Goal: Task Accomplishment & Management: Complete application form

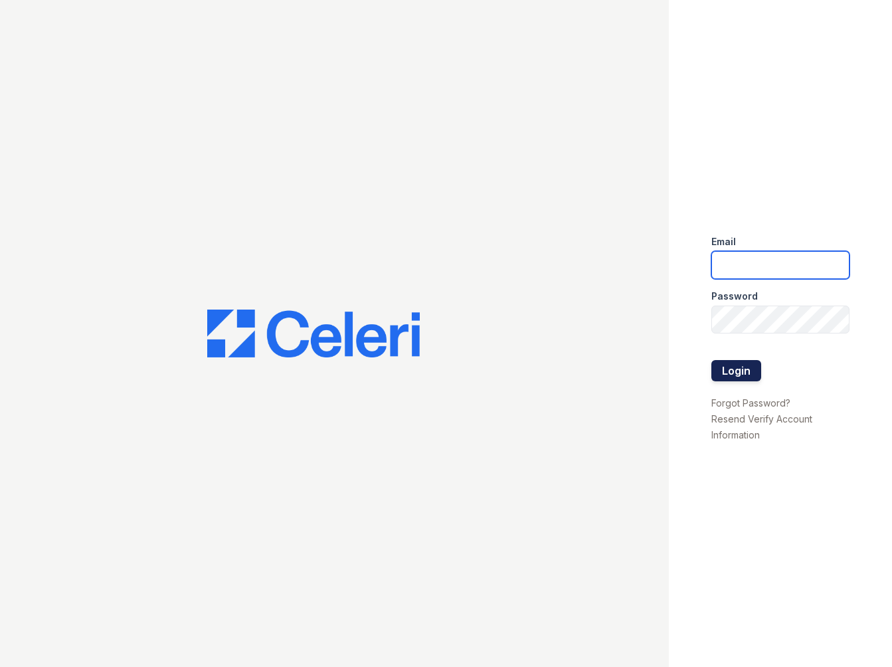
type input "TSANTOS@RUSHMOREMGMT.COM"
click at [729, 374] on button "Login" at bounding box center [737, 370] width 50 height 21
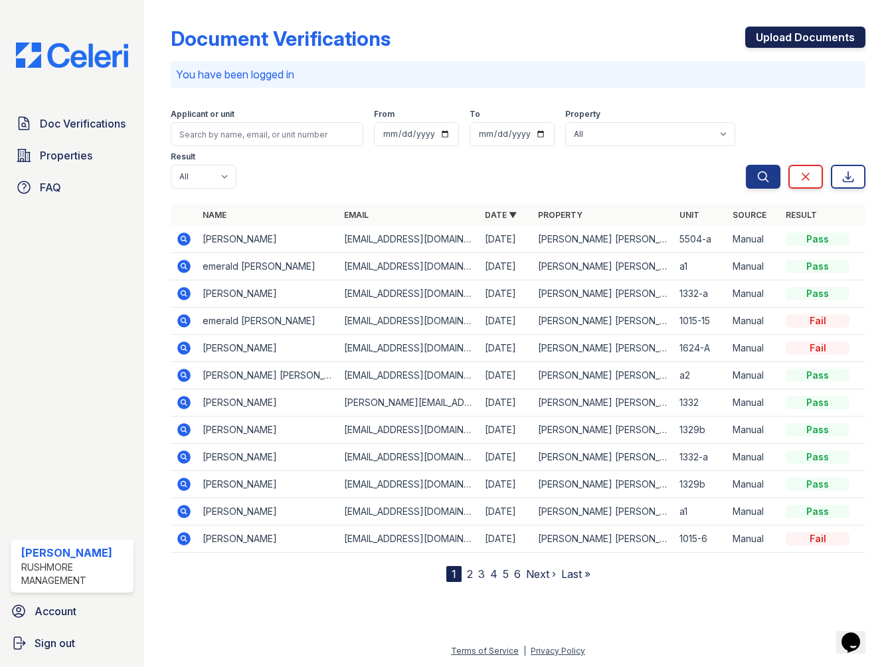
click at [789, 33] on link "Upload Documents" at bounding box center [806, 37] width 120 height 21
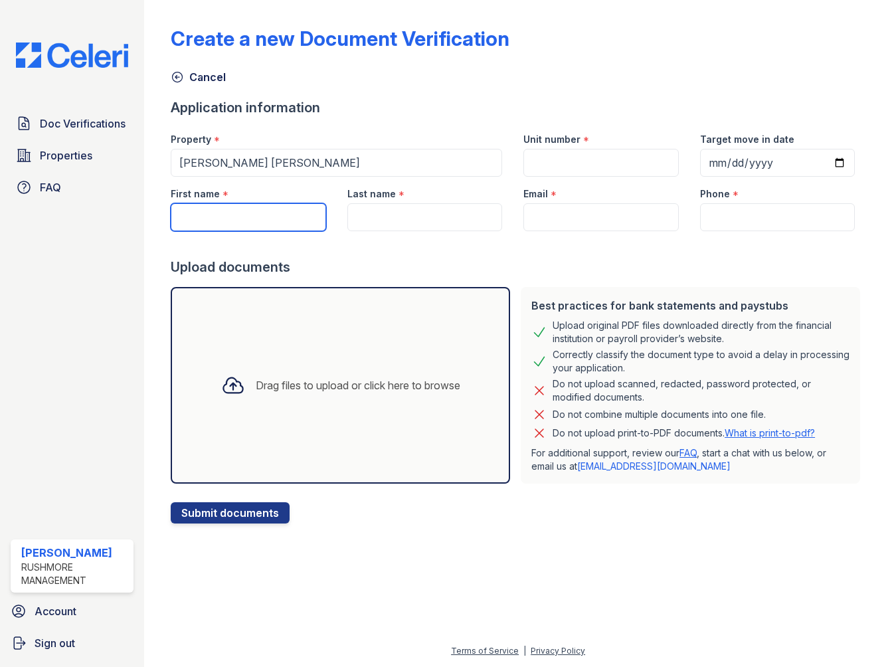
click at [265, 220] on input "First name" at bounding box center [248, 217] width 155 height 28
type input "[PERSON_NAME]"
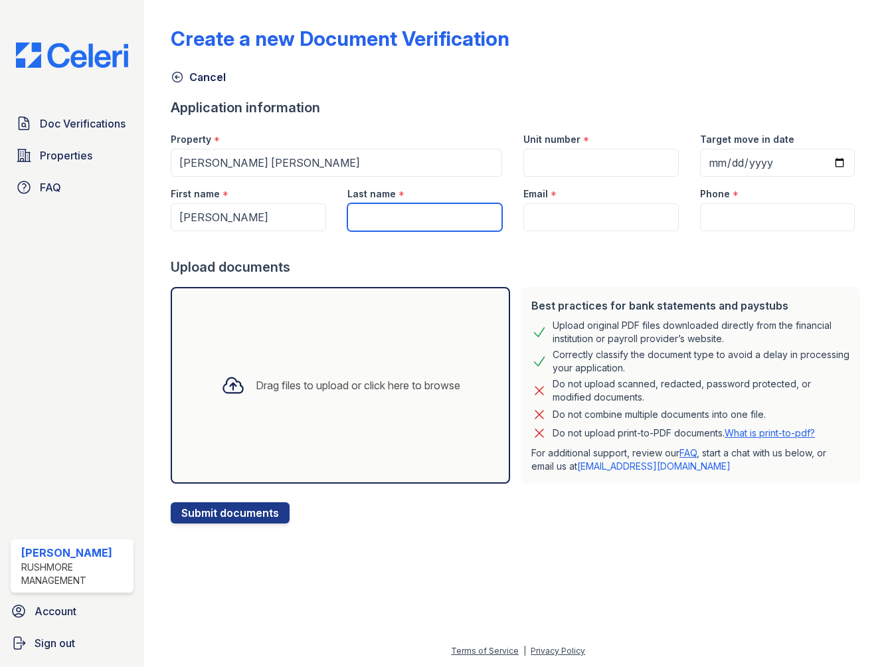
click at [470, 216] on input "Last name" at bounding box center [425, 217] width 155 height 28
type input "[PERSON_NAME]"
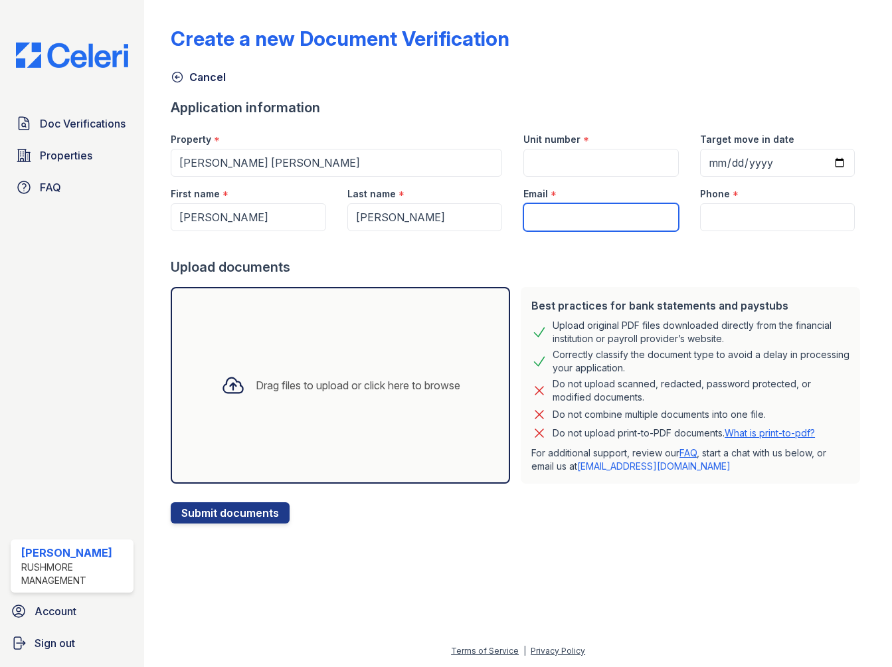
click at [577, 213] on input "Email" at bounding box center [601, 217] width 155 height 28
paste input "[EMAIL_ADDRESS][DOMAIN_NAME]"
type input "[EMAIL_ADDRESS][DOMAIN_NAME]"
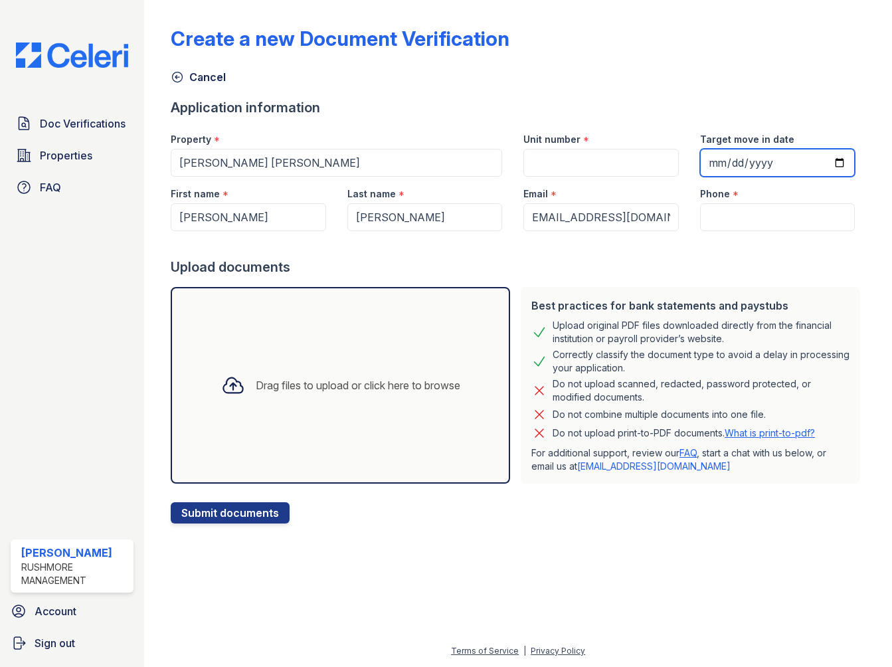
scroll to position [0, 0]
click at [842, 161] on input "Target move in date" at bounding box center [777, 163] width 155 height 28
type input "[DATE]"
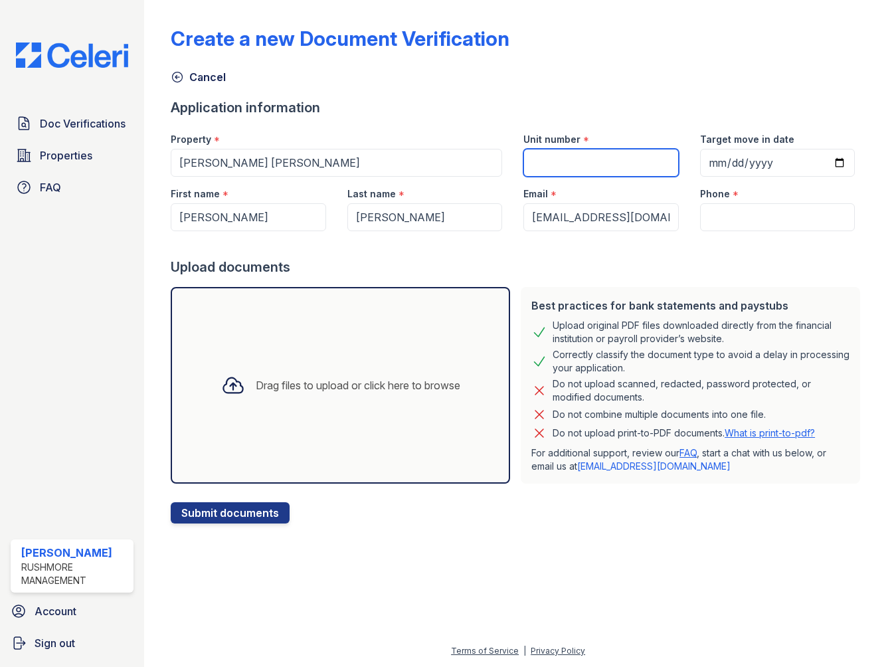
click at [603, 161] on input "Unit number" at bounding box center [601, 163] width 155 height 28
type input "5504-a"
type input "6093693088"
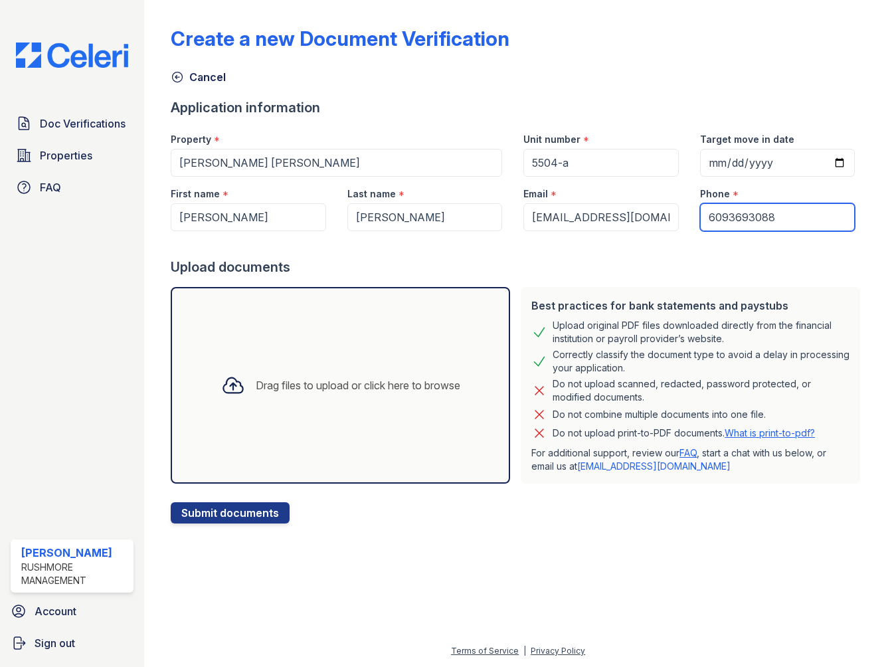
drag, startPoint x: 812, startPoint y: 217, endPoint x: 589, endPoint y: 221, distance: 222.6
click at [563, 218] on div "First name * [PERSON_NAME] Last name * [PERSON_NAME] Email * [EMAIL_ADDRESS][DO…" at bounding box center [513, 204] width 706 height 54
paste input "[PHONE_NUMBER]"
type input "[PHONE_NUMBER]"
click at [311, 338] on div "Drag files to upload or click here to browse" at bounding box center [341, 385] width 340 height 197
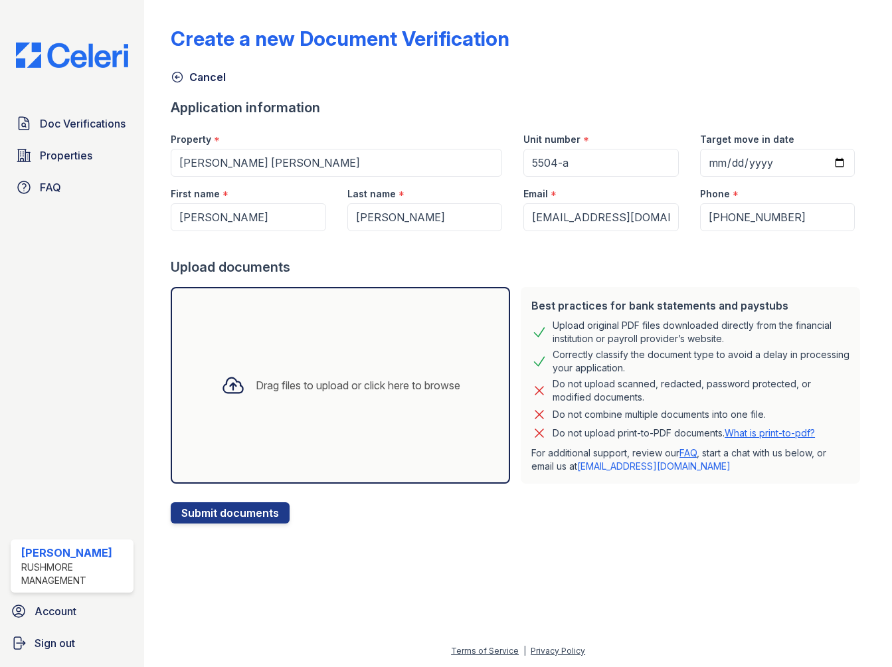
click at [276, 343] on div "Drag files to upload or click here to browse" at bounding box center [341, 385] width 340 height 197
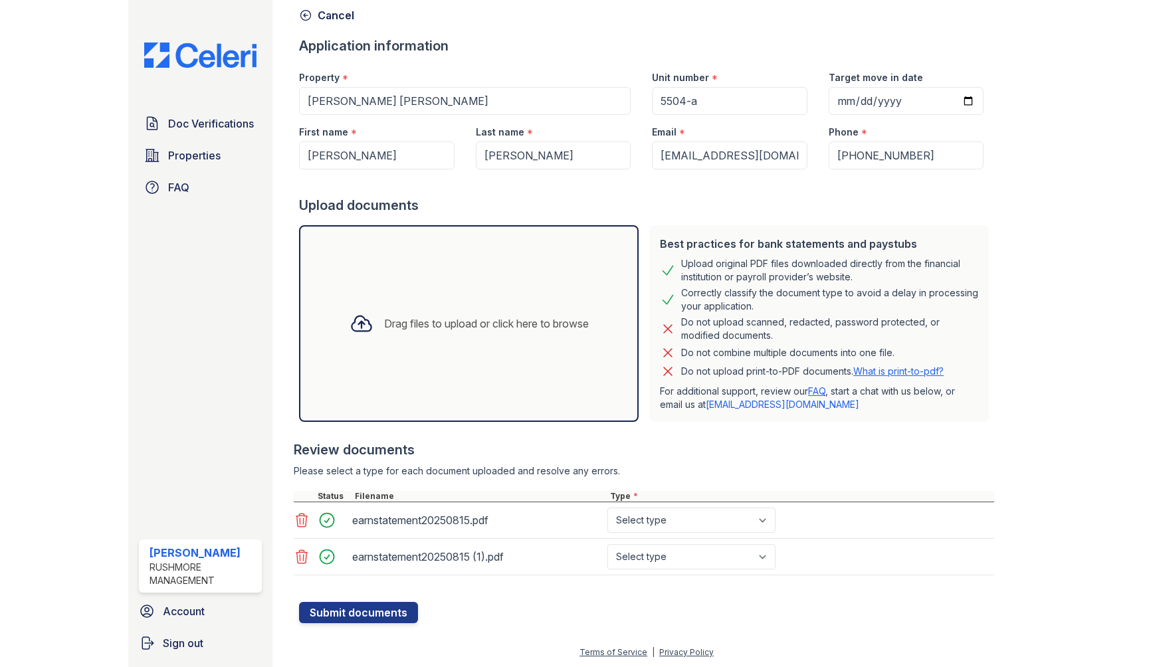
scroll to position [63, 0]
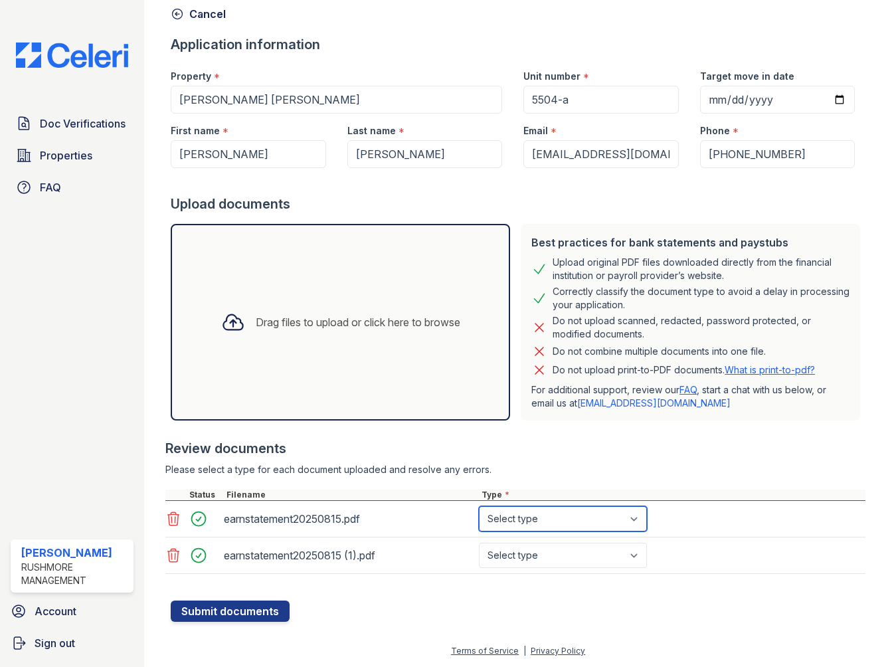
click at [541, 512] on select "Select type Paystub Bank Statement Offer Letter Tax Documents Benefit Award Let…" at bounding box center [563, 518] width 168 height 25
select select "paystub"
click at [479, 506] on select "Select type Paystub Bank Statement Offer Letter Tax Documents Benefit Award Let…" at bounding box center [563, 518] width 168 height 25
click at [556, 551] on select "Select type Paystub Bank Statement Offer Letter Tax Documents Benefit Award Let…" at bounding box center [563, 555] width 168 height 25
select select "paystub"
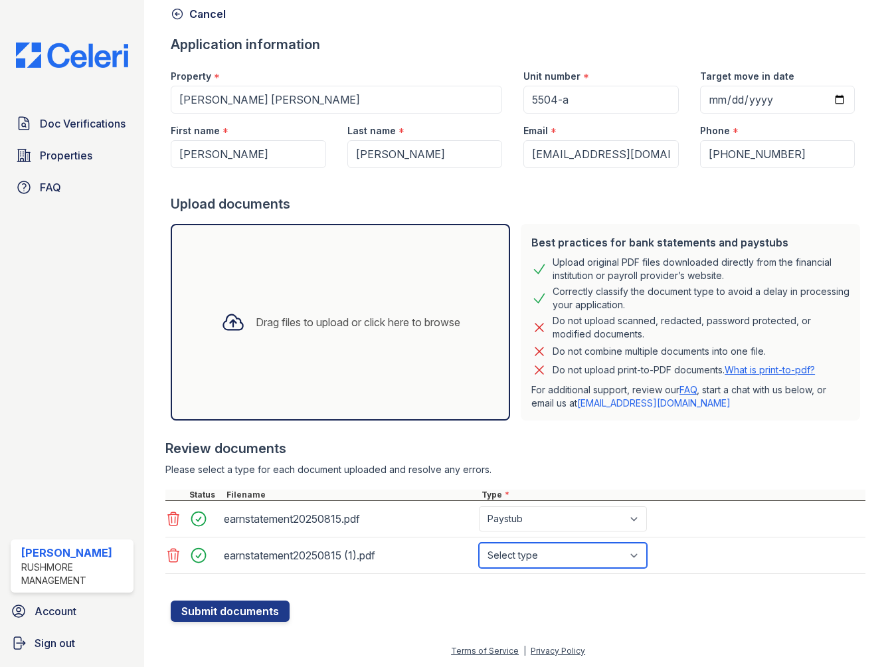
click at [479, 543] on select "Select type Paystub Bank Statement Offer Letter Tax Documents Benefit Award Let…" at bounding box center [563, 555] width 168 height 25
click at [233, 612] on button "Submit documents" at bounding box center [230, 611] width 119 height 21
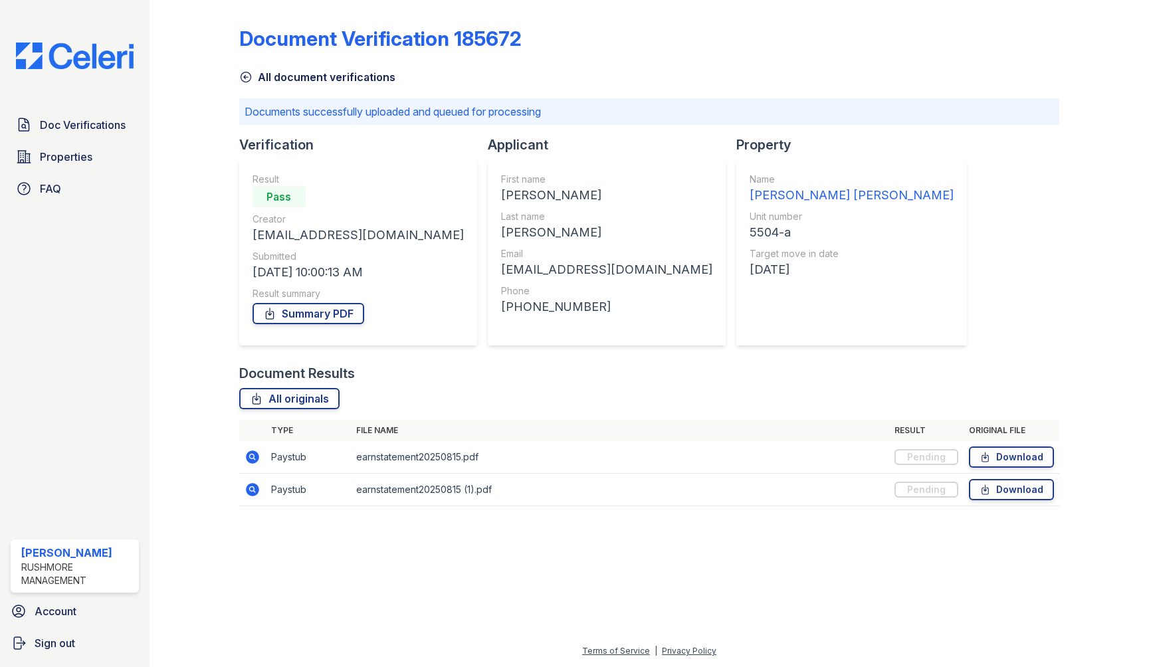
click at [102, 54] on img at bounding box center [74, 56] width 139 height 27
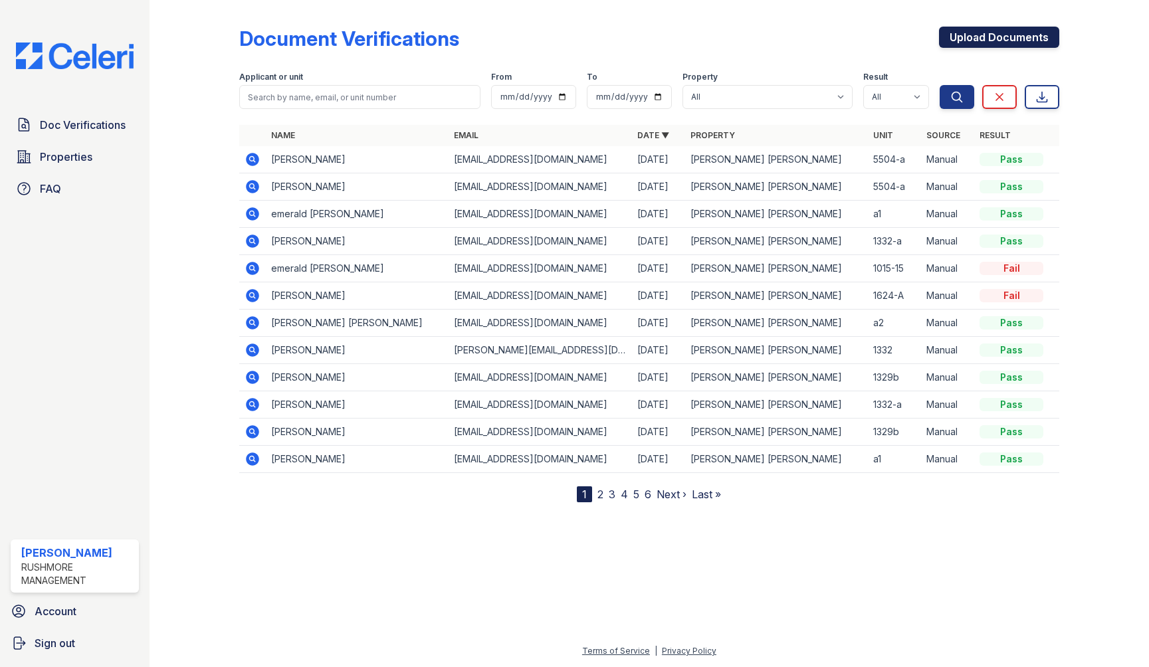
click at [892, 34] on link "Upload Documents" at bounding box center [999, 37] width 120 height 21
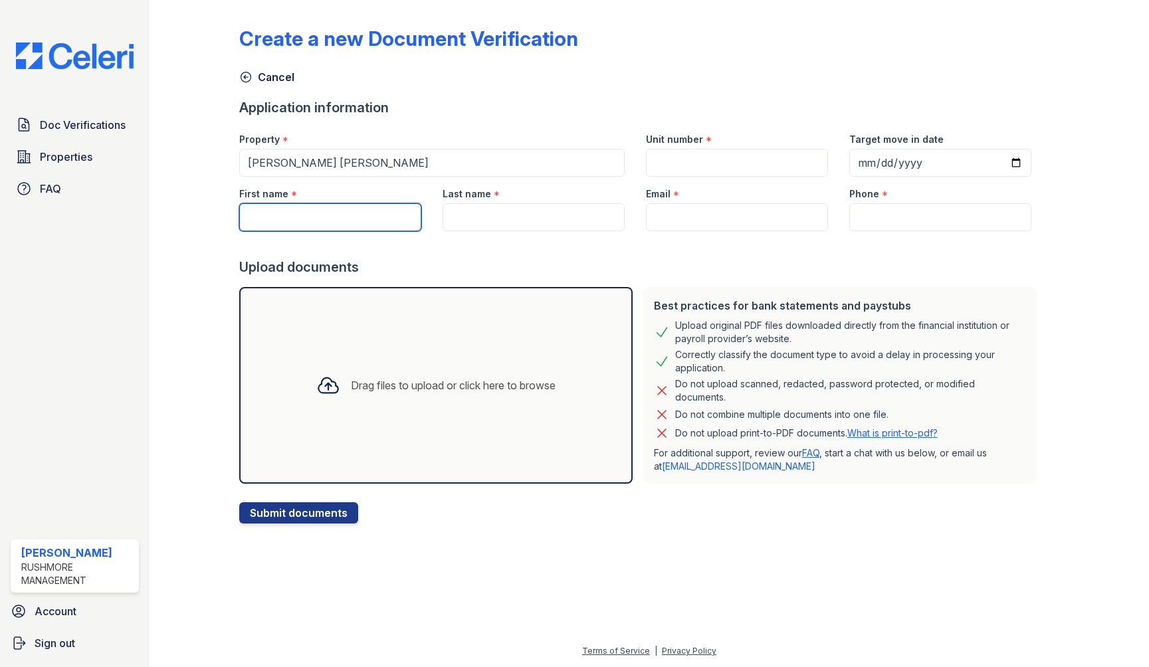
click at [361, 210] on input "First name" at bounding box center [330, 217] width 182 height 28
type input "[PERSON_NAME]"
click at [453, 208] on input "Last name" at bounding box center [534, 217] width 182 height 28
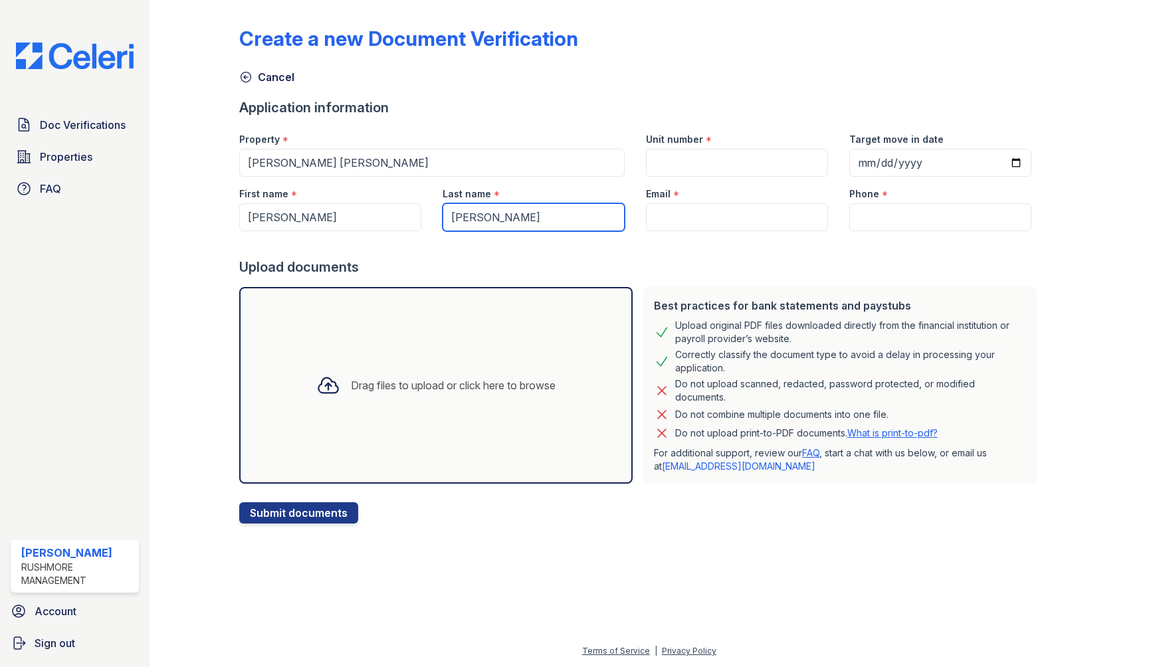
type input "[PERSON_NAME]"
paste input "[EMAIL_ADDRESS][DOMAIN_NAME]"
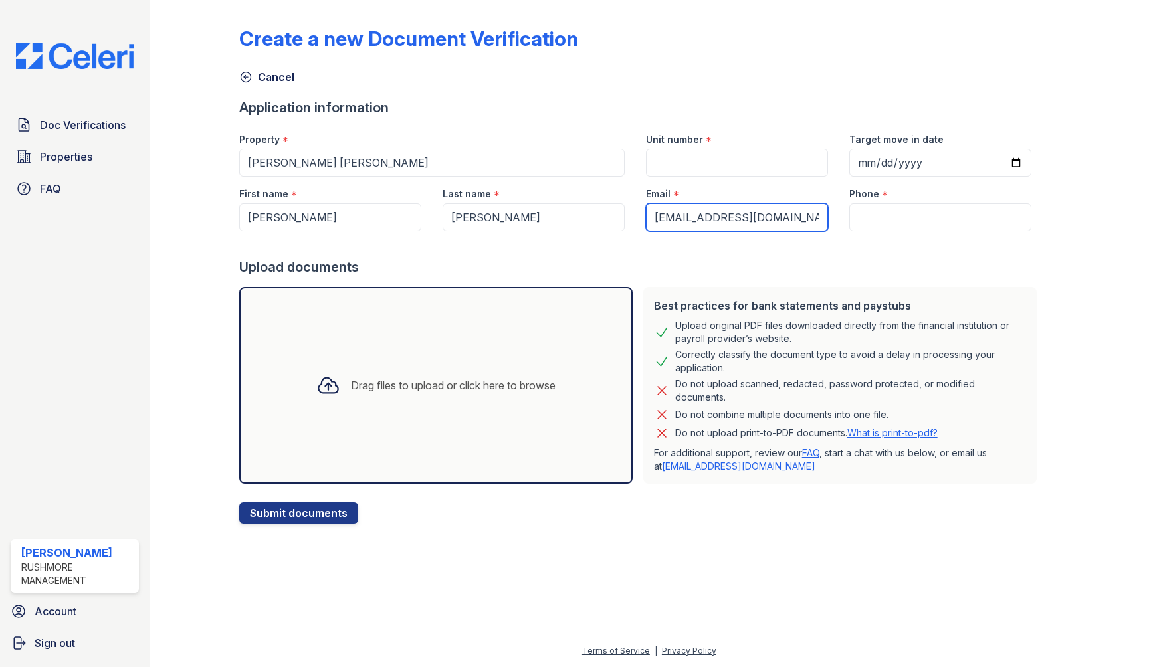
type input "[EMAIL_ADDRESS][DOMAIN_NAME]"
click at [880, 215] on input "Phone" at bounding box center [940, 217] width 182 height 28
click at [849, 225] on input "Phone" at bounding box center [940, 217] width 182 height 28
paste input "215) 970-6282"
type input "215) 970-6282"
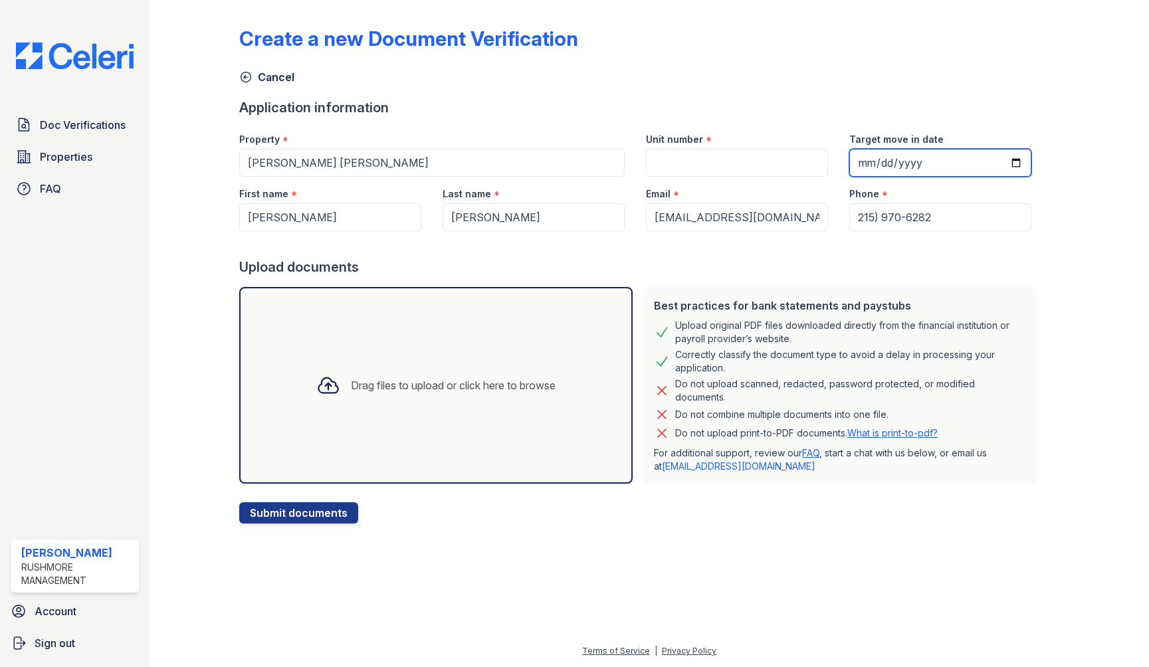
click at [892, 160] on input "Target move in date" at bounding box center [940, 163] width 182 height 28
click at [892, 165] on input "Target move in date" at bounding box center [940, 163] width 182 height 28
type input "[DATE]"
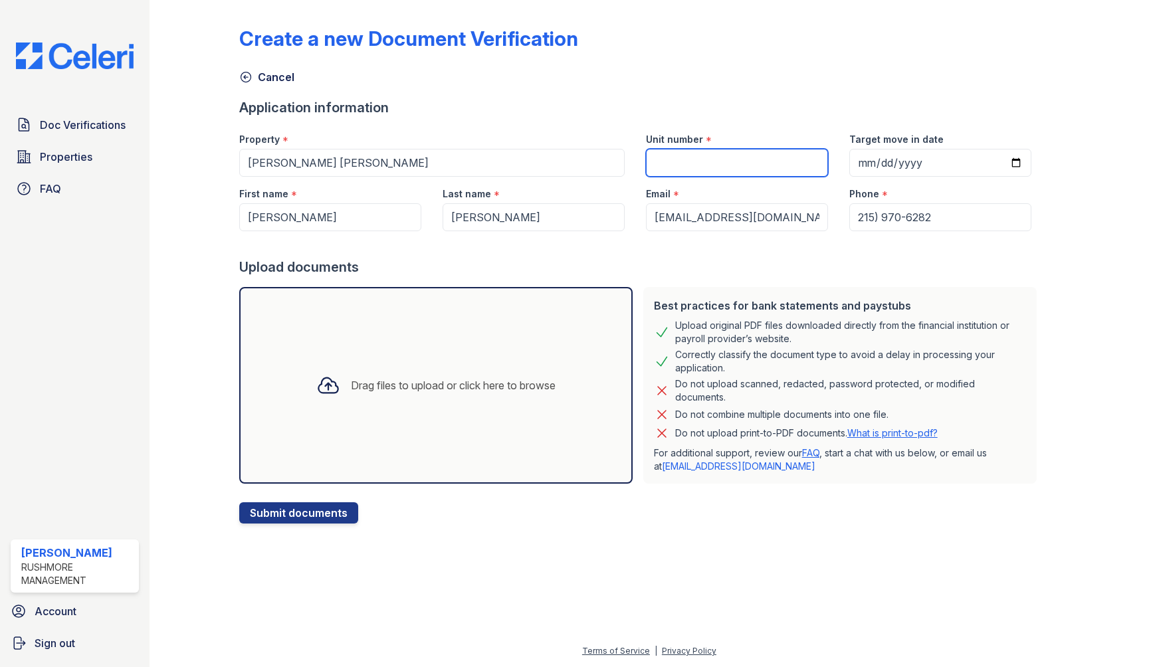
click at [715, 158] on input "Unit number" at bounding box center [737, 163] width 182 height 28
type input "5504-a"
click at [407, 414] on div "Drag files to upload or click here to browse" at bounding box center [435, 385] width 393 height 197
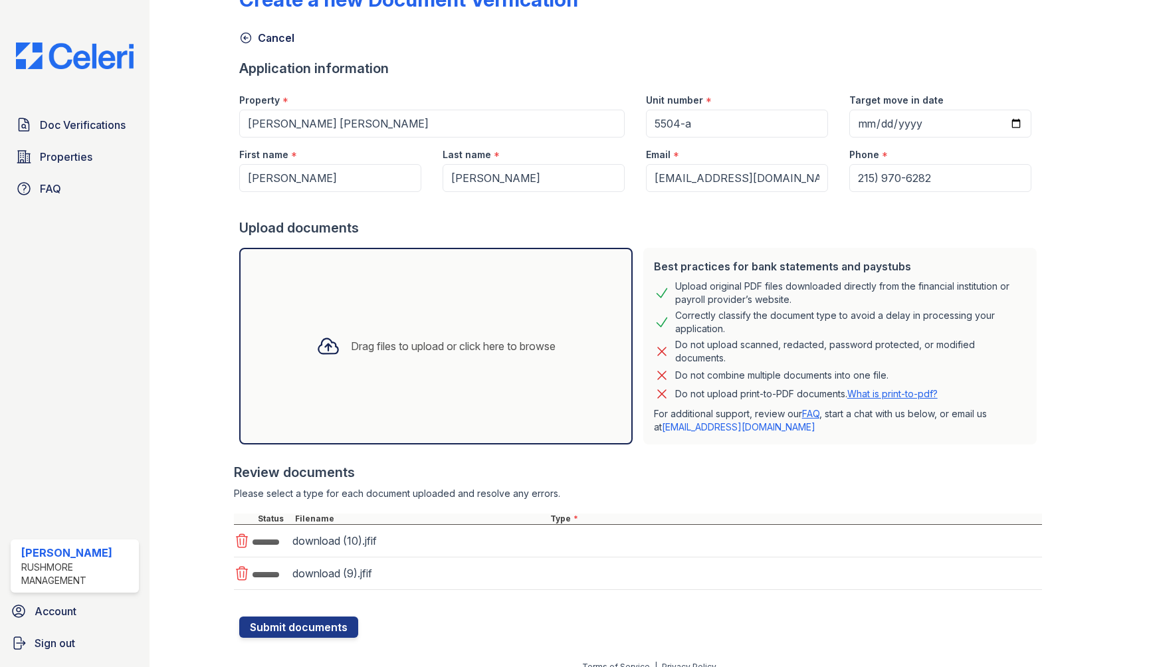
scroll to position [55, 0]
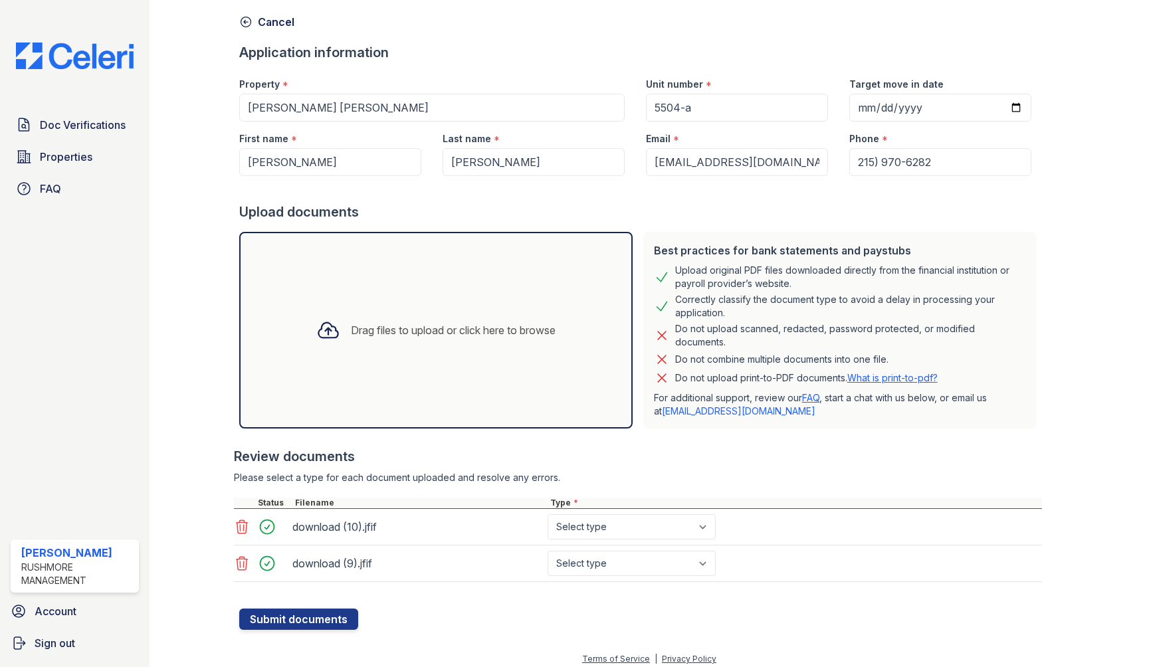
click at [464, 303] on div "Drag files to upload or click here to browse" at bounding box center [435, 330] width 393 height 197
click at [668, 515] on div "download (10).jfif Select type Paystub Bank Statement Offer Letter Tax Document…" at bounding box center [638, 527] width 808 height 37
click at [668, 524] on select "Select type Paystub Bank Statement Offer Letter Tax Documents Benefit Award Let…" at bounding box center [632, 526] width 168 height 25
select select "paystub"
click at [548, 514] on select "Select type Paystub Bank Statement Offer Letter Tax Documents Benefit Award Let…" at bounding box center [632, 526] width 168 height 25
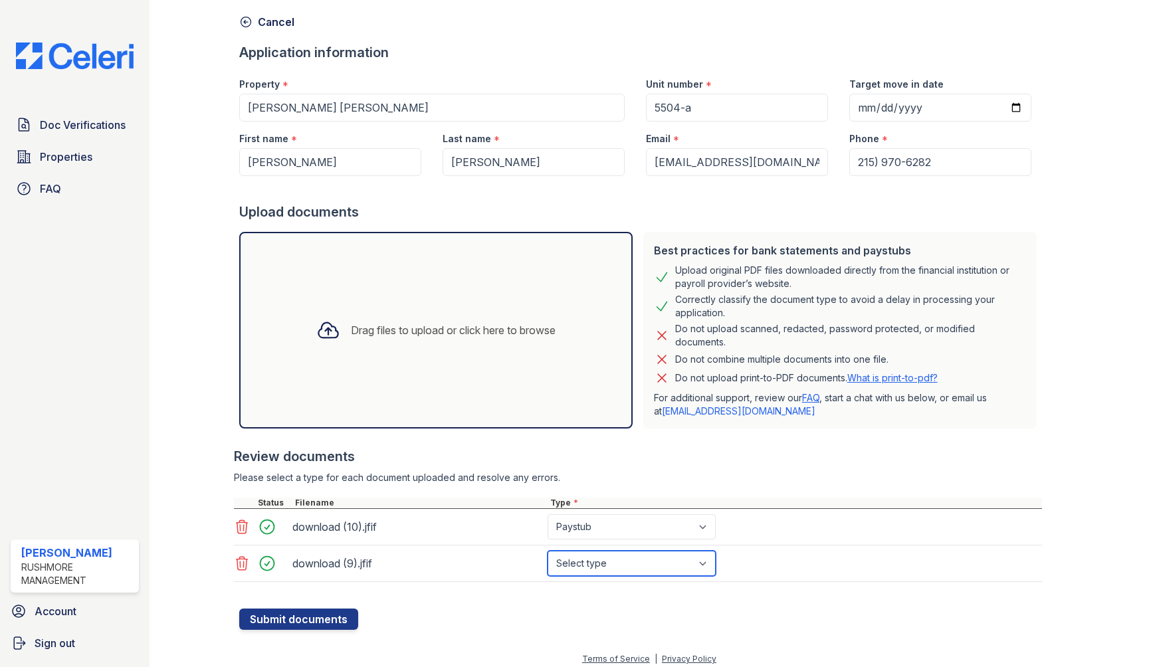
click at [623, 557] on select "Select type Paystub Bank Statement Offer Letter Tax Documents Benefit Award Let…" at bounding box center [632, 563] width 168 height 25
select select "paystub"
click at [548, 551] on select "Select type Paystub Bank Statement Offer Letter Tax Documents Benefit Award Let…" at bounding box center [632, 563] width 168 height 25
click at [308, 622] on button "Submit documents" at bounding box center [298, 619] width 119 height 21
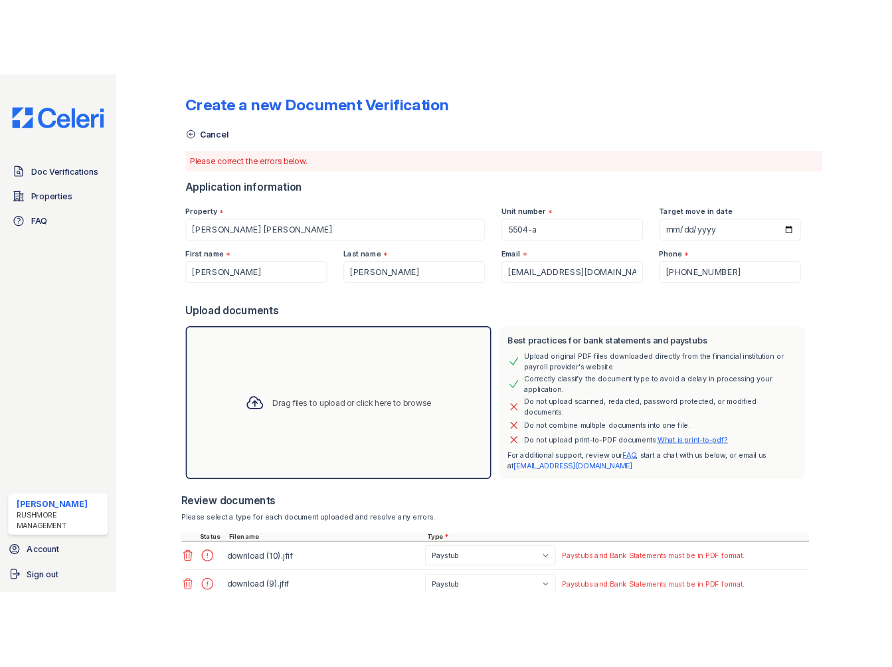
scroll to position [100, 0]
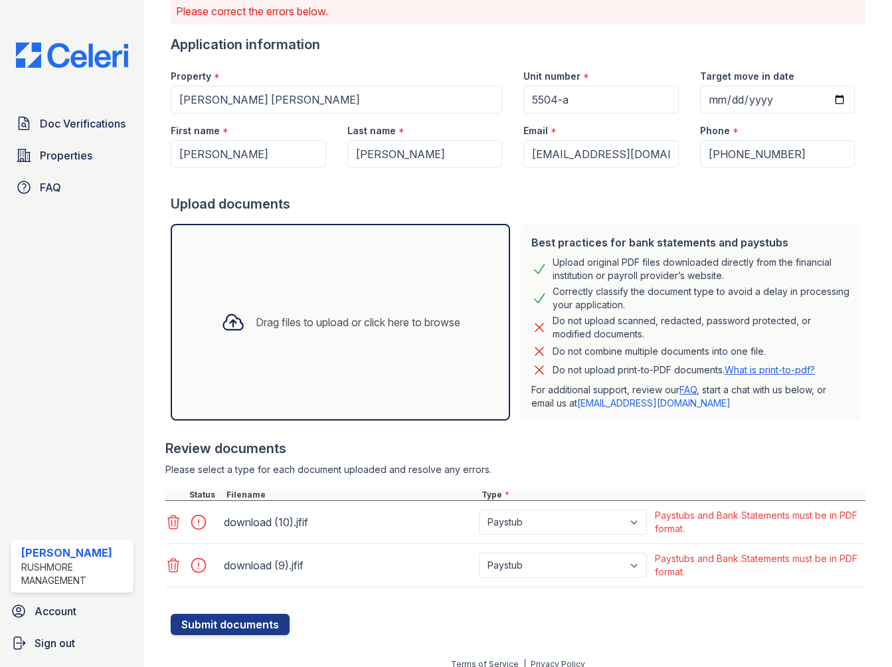
click at [175, 518] on icon at bounding box center [173, 522] width 11 height 13
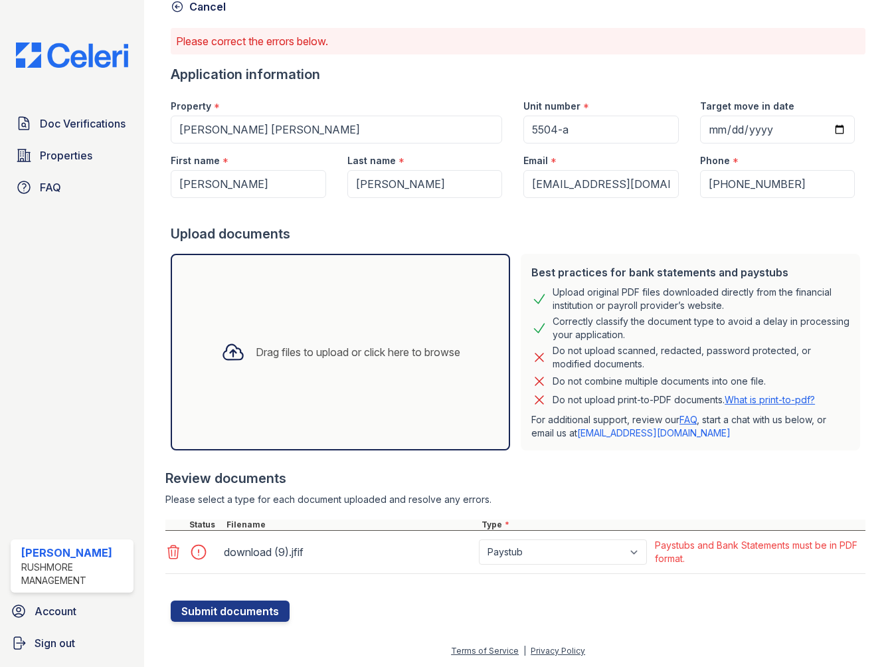
click at [170, 553] on icon at bounding box center [173, 552] width 16 height 16
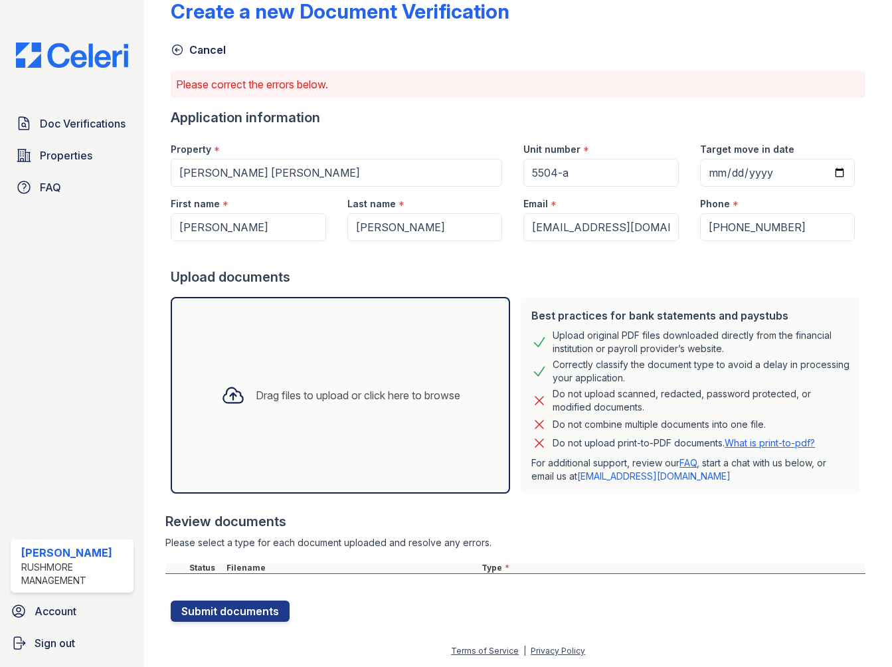
scroll to position [27, 0]
click at [258, 414] on div "Drag files to upload or click here to browse" at bounding box center [341, 395] width 260 height 45
click at [476, 376] on div "Drag files to upload or click here to browse" at bounding box center [341, 395] width 340 height 197
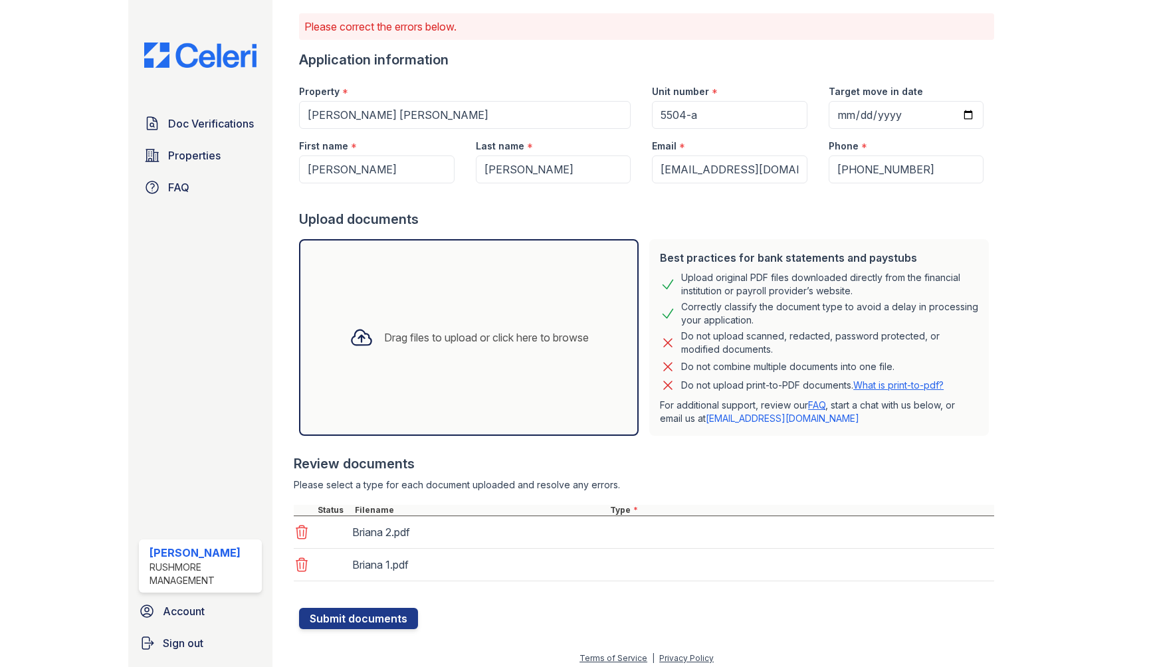
scroll to position [92, 0]
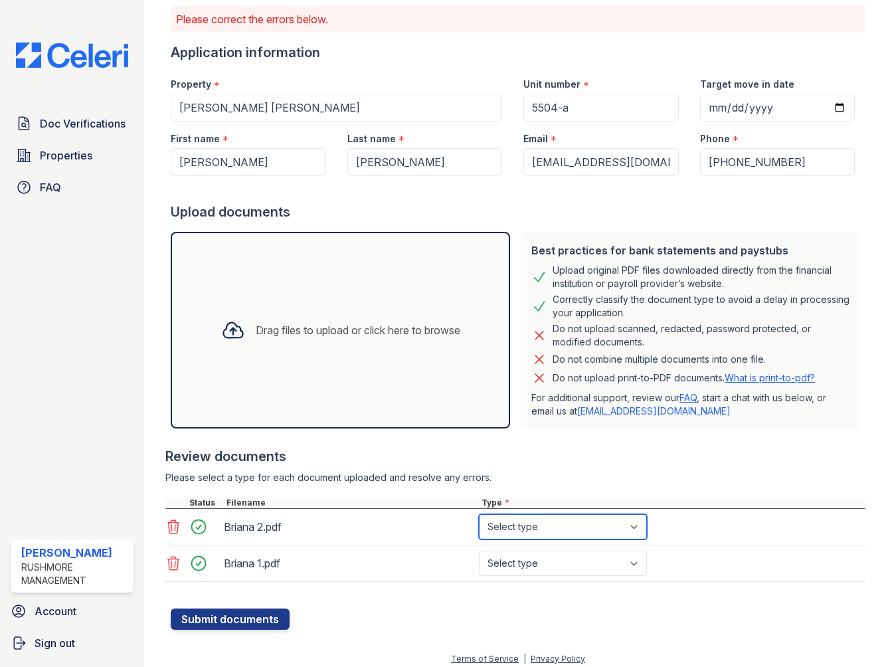
click at [524, 528] on select "Select type Paystub Bank Statement Offer Letter Tax Documents Benefit Award Let…" at bounding box center [563, 526] width 168 height 25
select select "paystub"
click at [479, 514] on select "Select type Paystub Bank Statement Offer Letter Tax Documents Benefit Award Let…" at bounding box center [563, 526] width 168 height 25
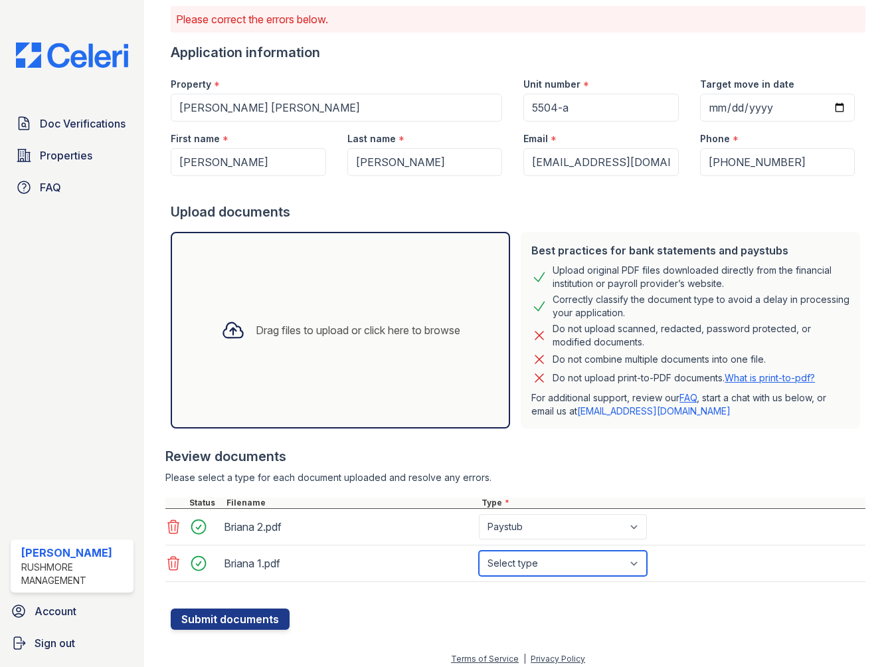
click at [551, 561] on select "Select type Paystub Bank Statement Offer Letter Tax Documents Benefit Award Let…" at bounding box center [563, 563] width 168 height 25
select select "paystub"
click at [479, 551] on select "Select type Paystub Bank Statement Offer Letter Tax Documents Benefit Award Let…" at bounding box center [563, 563] width 168 height 25
drag, startPoint x: 217, startPoint y: 602, endPoint x: 215, endPoint y: 611, distance: 9.5
click at [215, 611] on form "Application information Property * [PERSON_NAME] [PERSON_NAME] Unit number * 55…" at bounding box center [518, 336] width 695 height 587
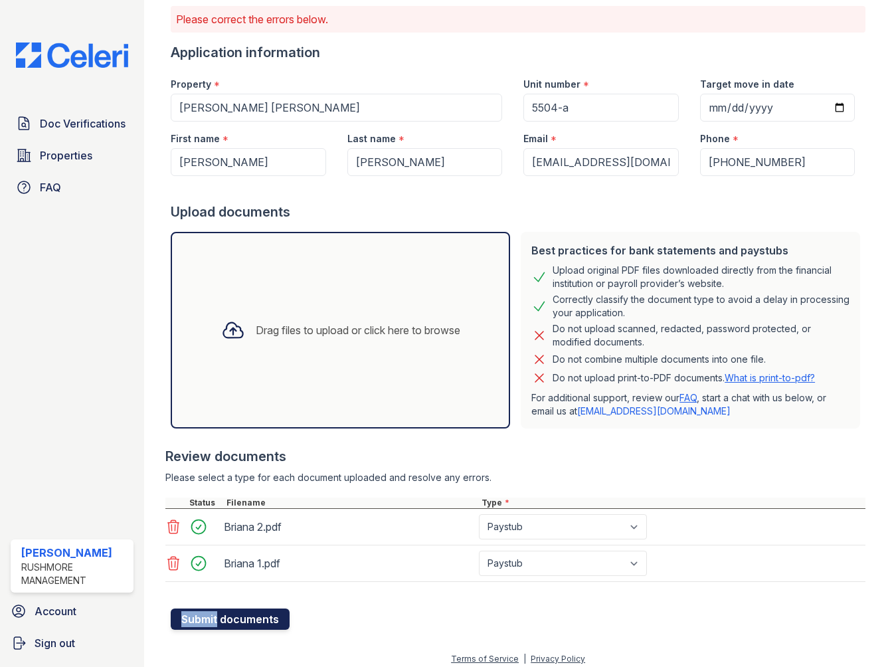
drag, startPoint x: 215, startPoint y: 611, endPoint x: 213, endPoint y: 618, distance: 6.9
click at [213, 618] on button "Submit documents" at bounding box center [230, 619] width 119 height 21
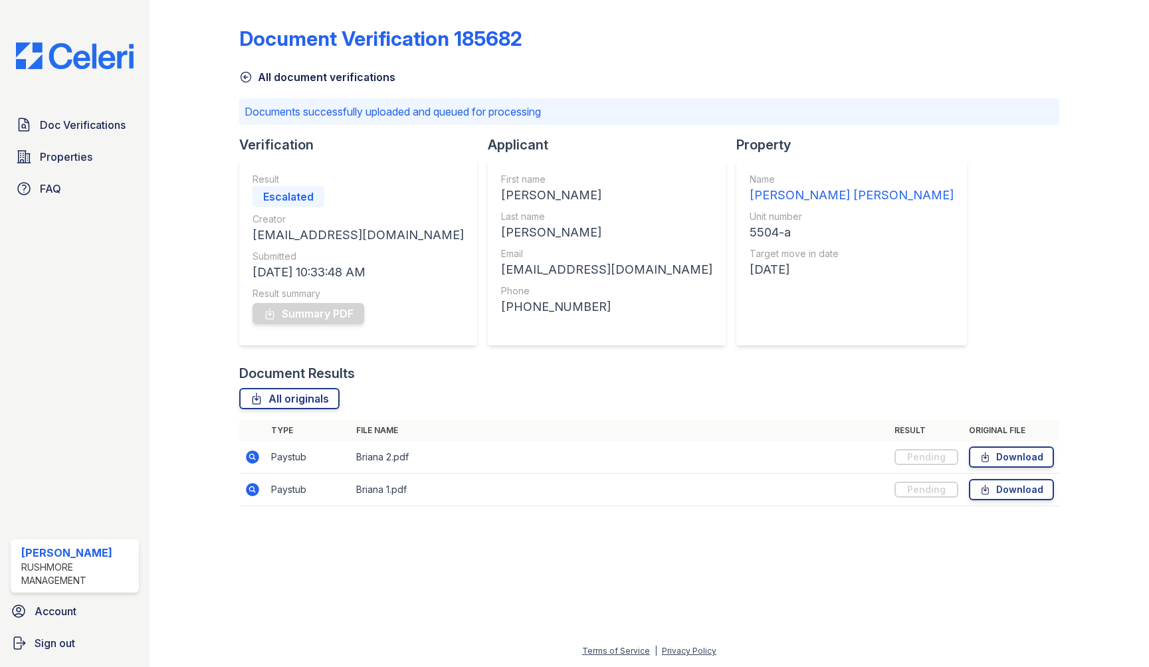
click at [253, 72] on link "All document verifications" at bounding box center [317, 77] width 156 height 16
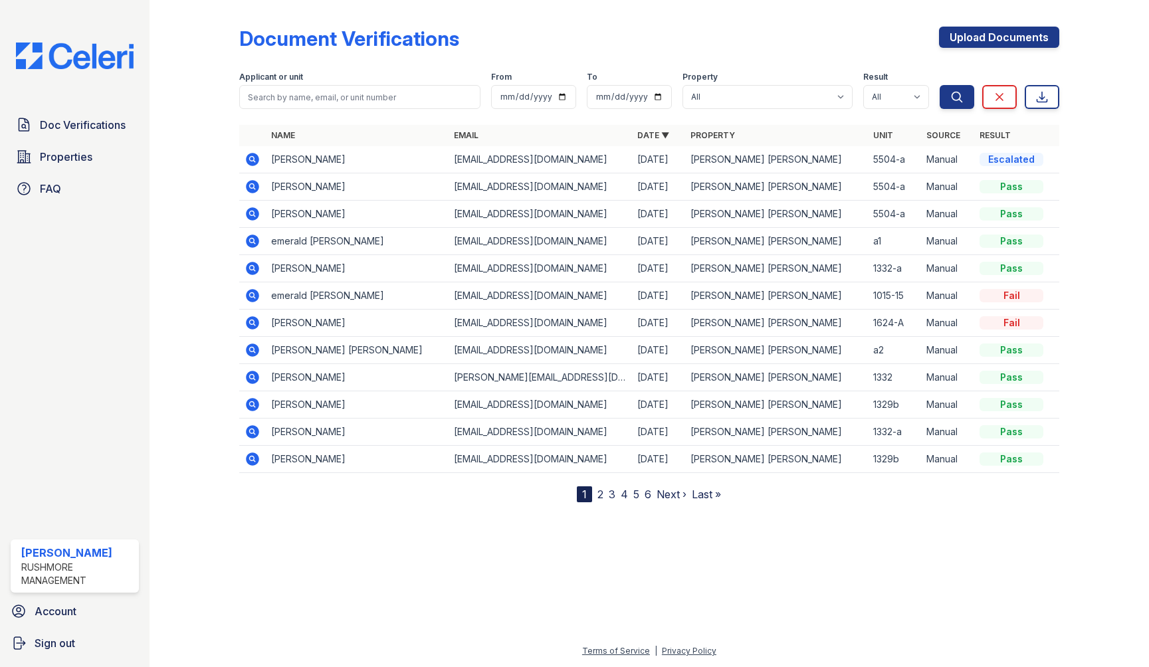
click at [251, 73] on label "Applicant or unit" at bounding box center [271, 77] width 64 height 11
